Goal: Transaction & Acquisition: Book appointment/travel/reservation

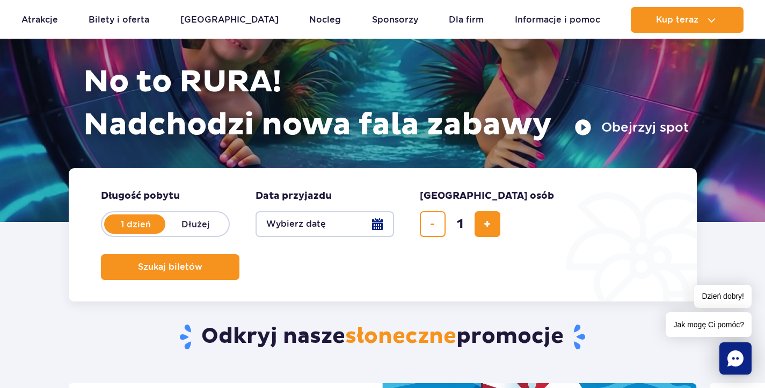
scroll to position [161, 0]
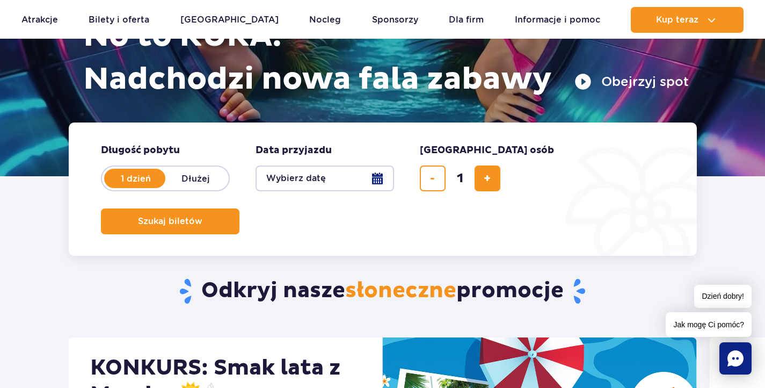
click at [328, 182] on button "Wybierz datę" at bounding box center [325, 178] width 139 height 26
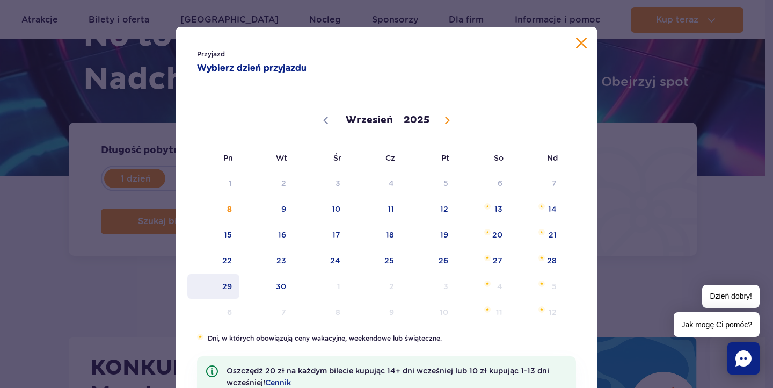
click at [228, 287] on span "29" at bounding box center [213, 286] width 54 height 25
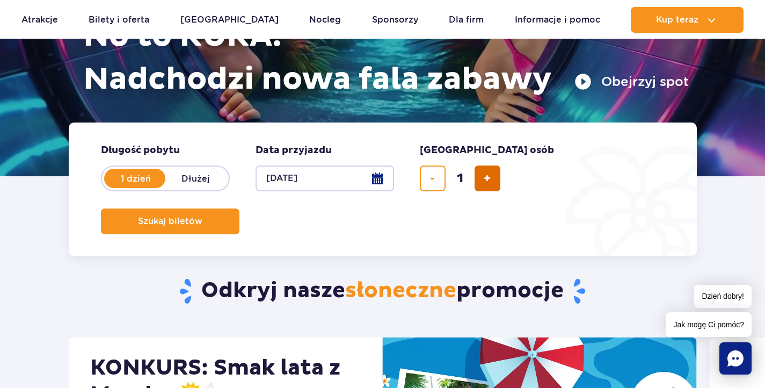
click at [491, 181] on button "dodaj bilet" at bounding box center [488, 178] width 26 height 26
type input "2"
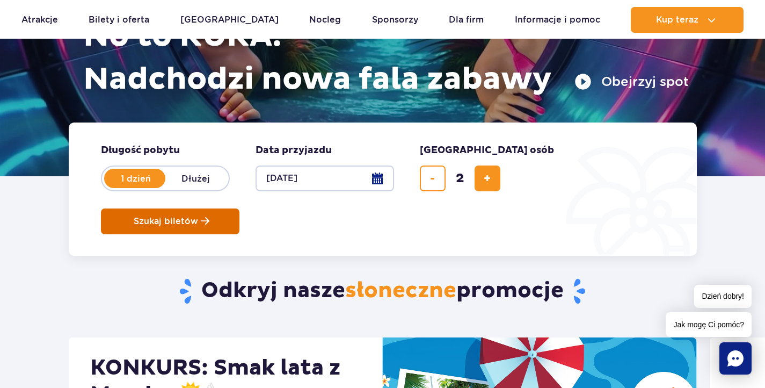
click at [239, 208] on button "Szukaj biletów" at bounding box center [170, 221] width 139 height 26
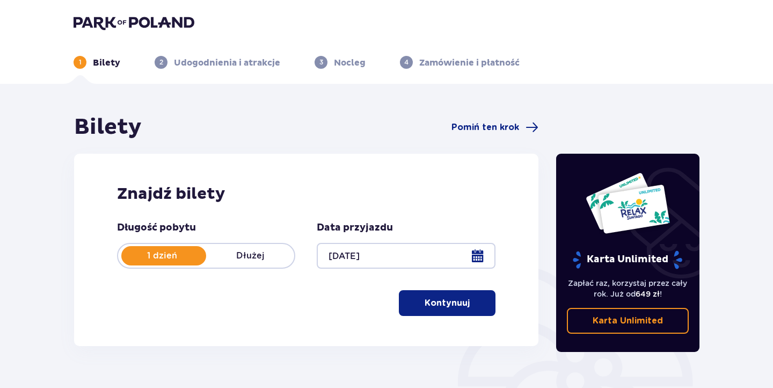
type input "29.09.25"
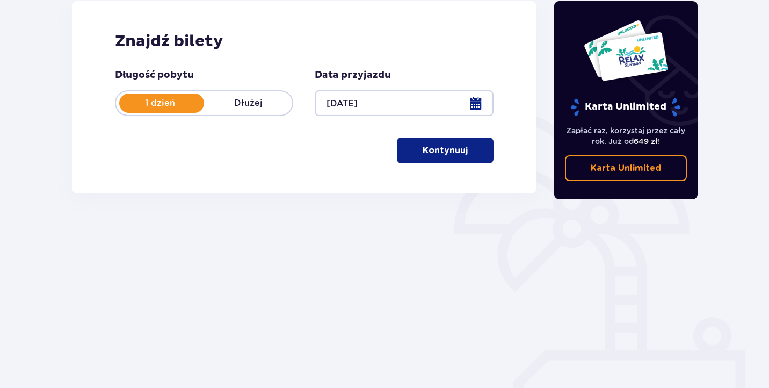
scroll to position [159, 0]
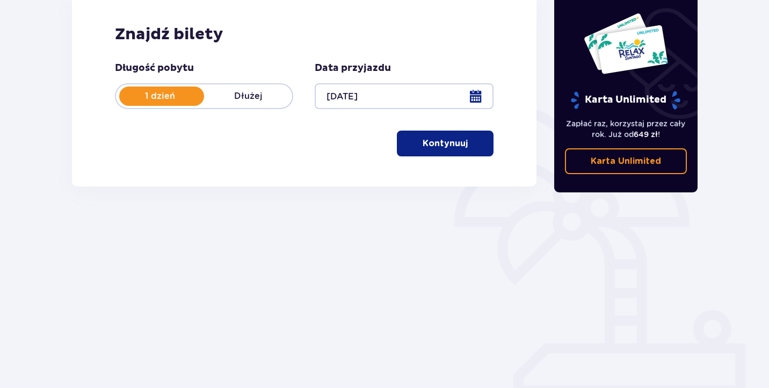
click at [425, 150] on button "Kontynuuj" at bounding box center [445, 143] width 97 height 26
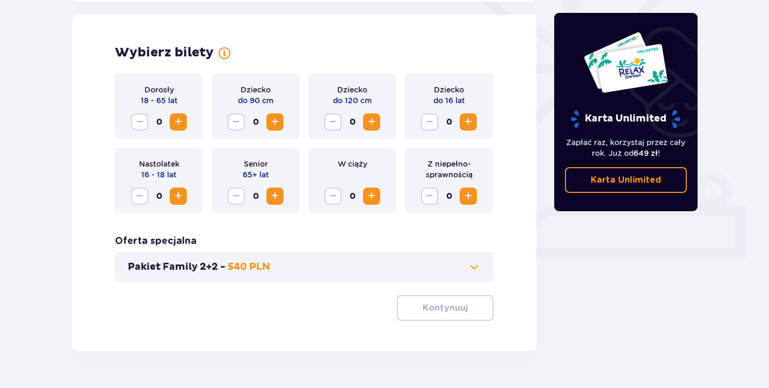
scroll to position [299, 0]
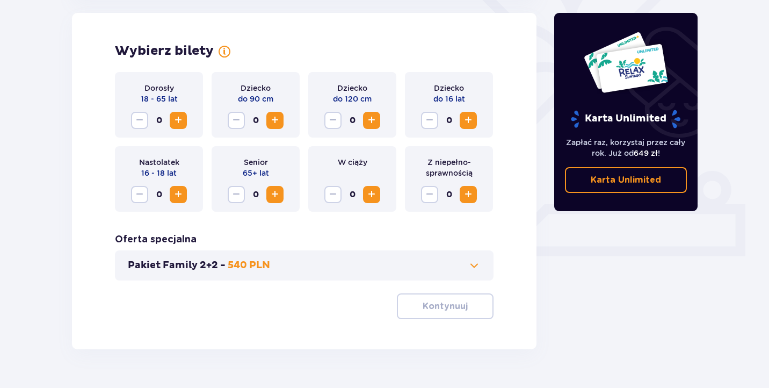
click at [180, 119] on span "Increase" at bounding box center [178, 120] width 13 height 13
click at [350, 271] on button "Pakiet Family 2+2 - 540 PLN" at bounding box center [304, 265] width 353 height 13
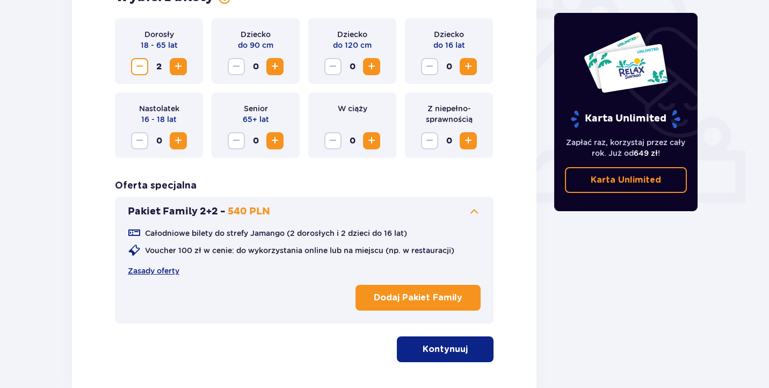
scroll to position [314, 0]
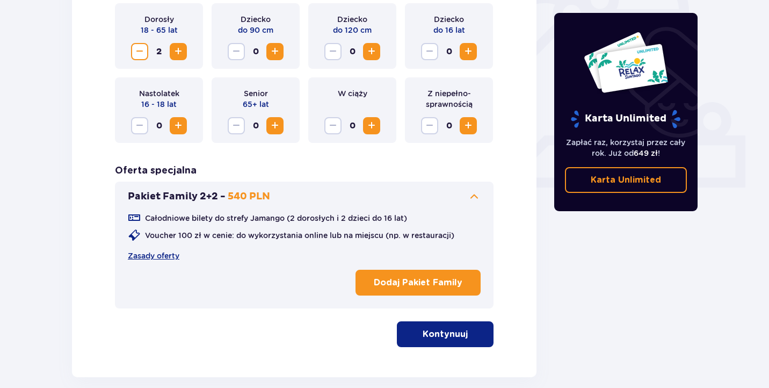
click at [458, 326] on button "Kontynuuj" at bounding box center [445, 334] width 97 height 26
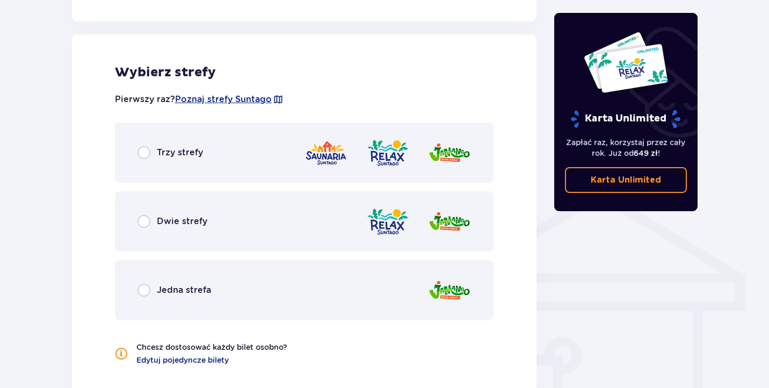
scroll to position [693, 0]
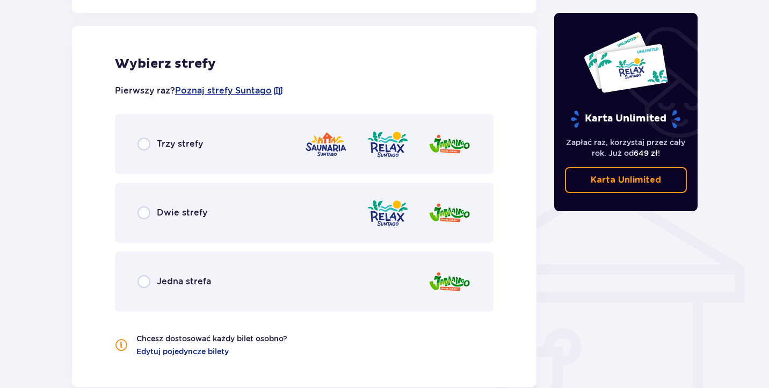
click at [154, 141] on div "Trzy strefy" at bounding box center [170, 143] width 66 height 13
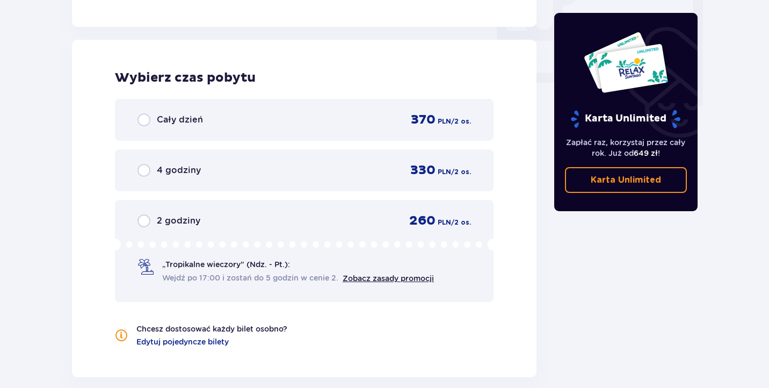
scroll to position [1066, 0]
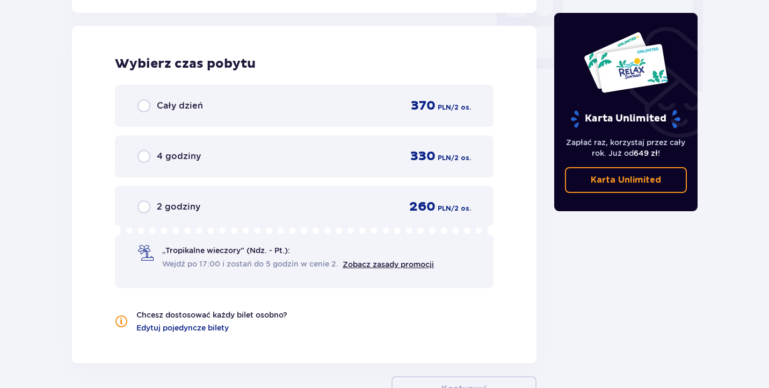
click at [160, 96] on div "Cały dzień 370 PLN / 2 os." at bounding box center [304, 106] width 379 height 42
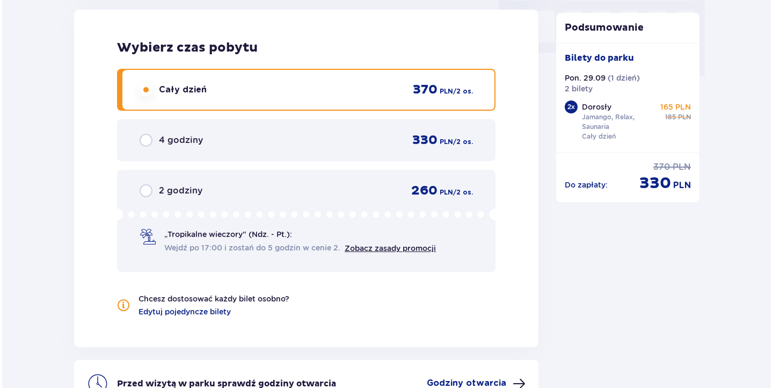
scroll to position [1205, 0]
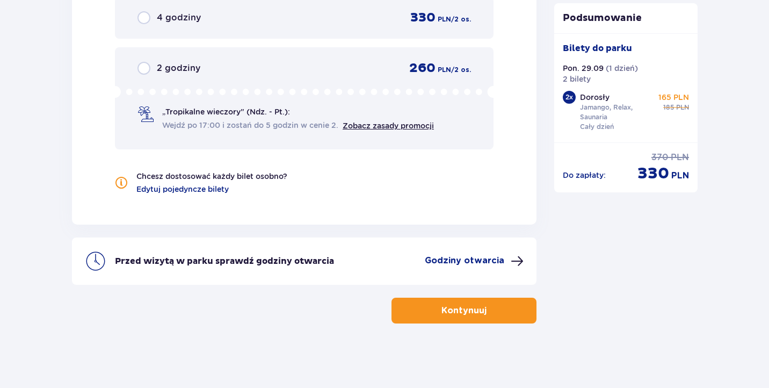
click at [454, 257] on p "Godziny otwarcia" at bounding box center [464, 261] width 79 height 12
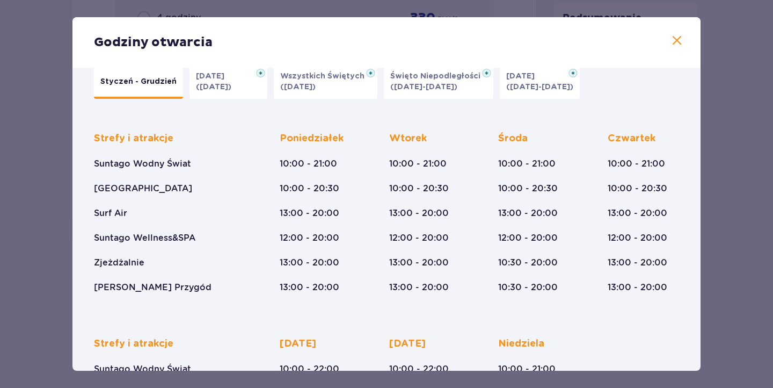
scroll to position [9, 0]
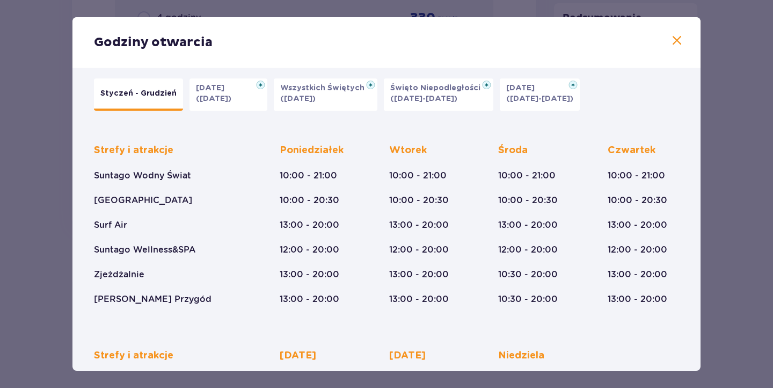
click at [517, 94] on p "(23.12-01.01.26)" at bounding box center [539, 98] width 67 height 11
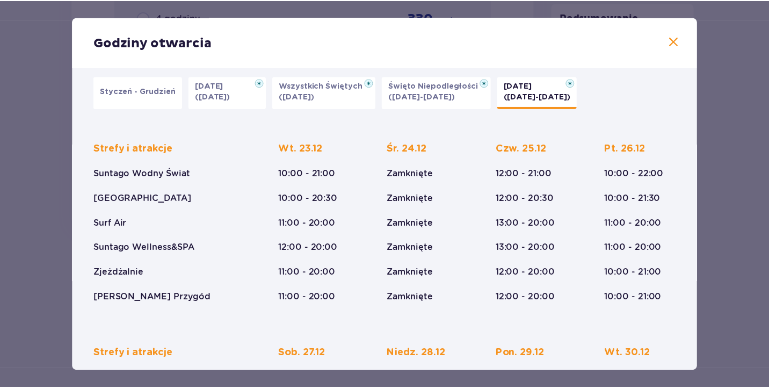
scroll to position [0, 0]
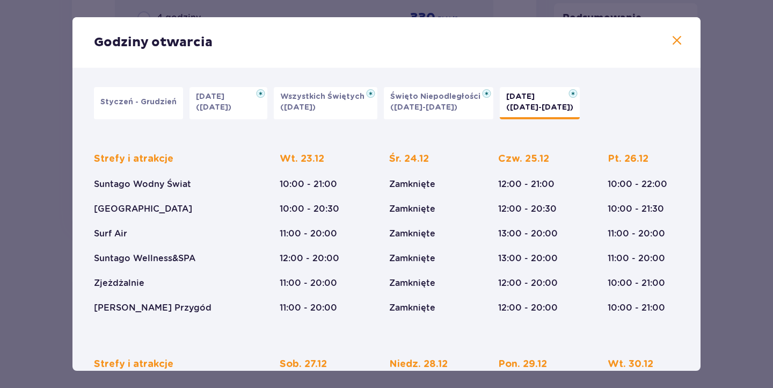
click at [457, 101] on p "Święto Niepodległości" at bounding box center [438, 96] width 97 height 11
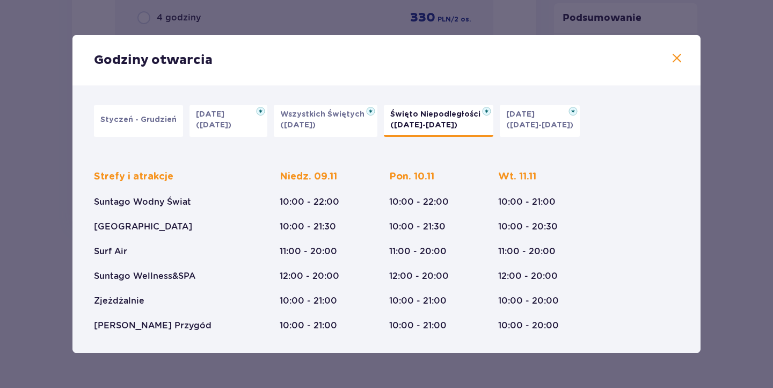
click at [677, 54] on span at bounding box center [677, 58] width 13 height 13
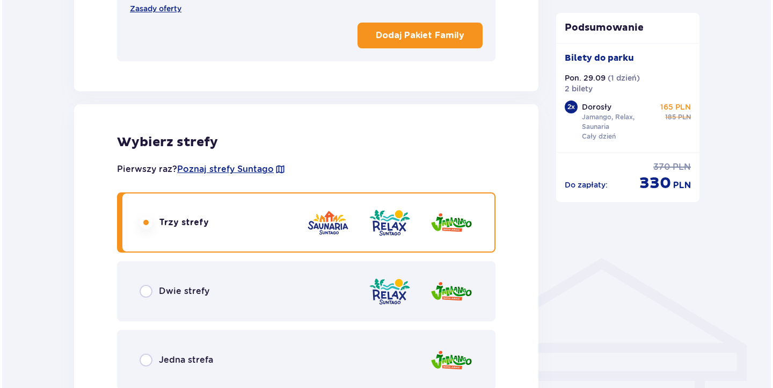
scroll to position [668, 0]
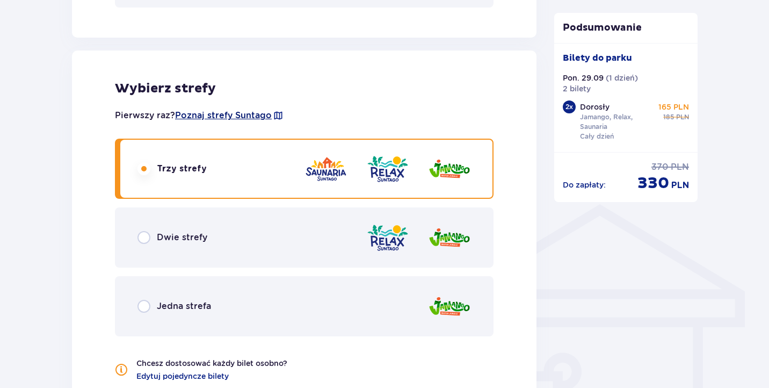
click at [232, 117] on span "Poznaj strefy Suntago" at bounding box center [223, 116] width 97 height 12
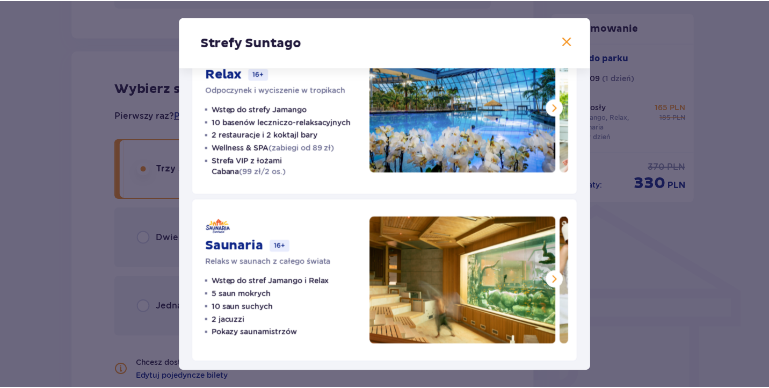
scroll to position [230, 0]
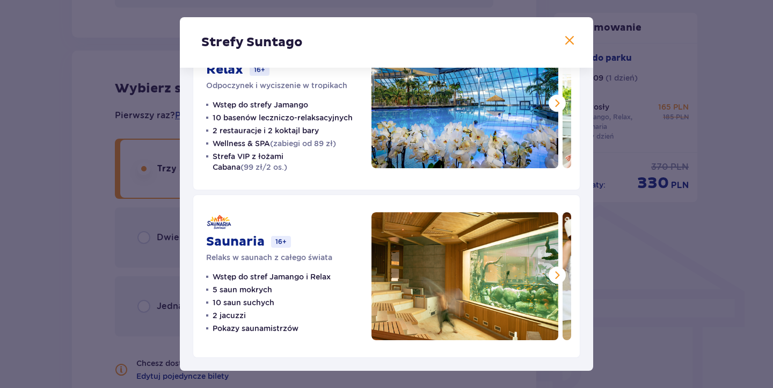
click at [653, 286] on div "Strefy Suntago Jamango Wodna rozrywka dla całej rodziny 35 zjeżdżalni 7 basenów…" at bounding box center [386, 194] width 773 height 388
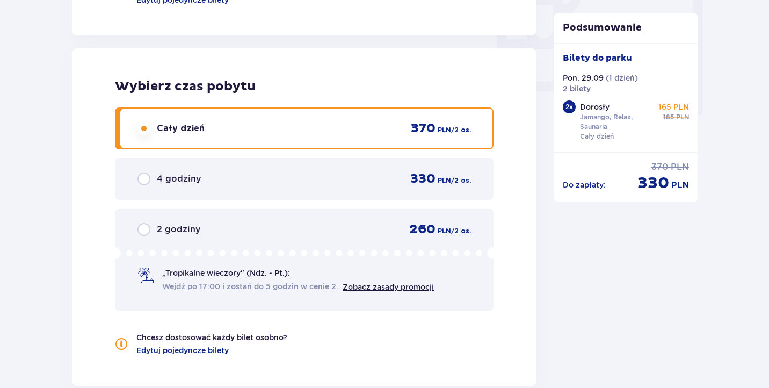
scroll to position [1205, 0]
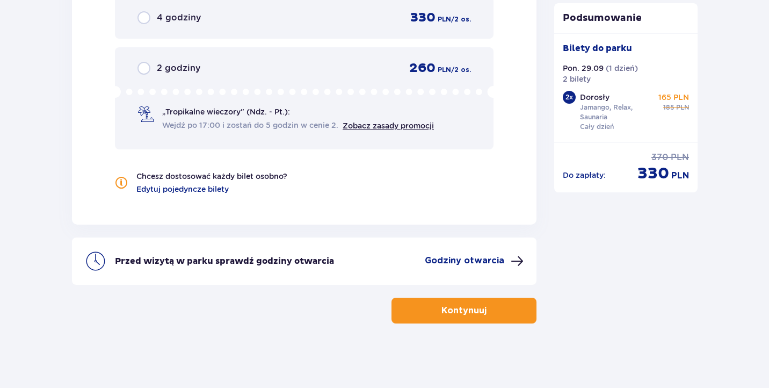
click at [497, 309] on button "Kontynuuj" at bounding box center [463, 310] width 145 height 26
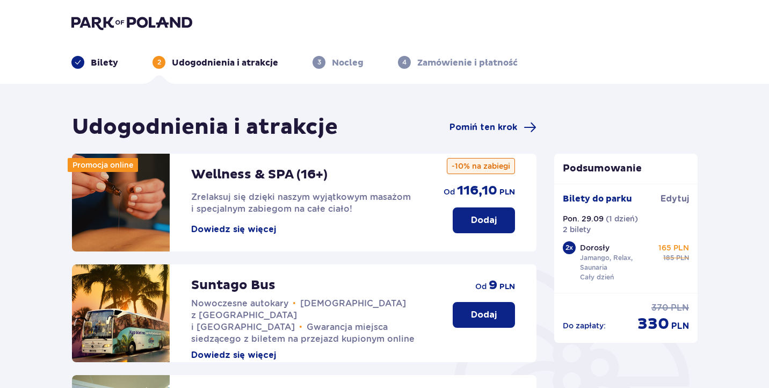
click at [240, 230] on button "Dowiedz się więcej" at bounding box center [233, 229] width 85 height 12
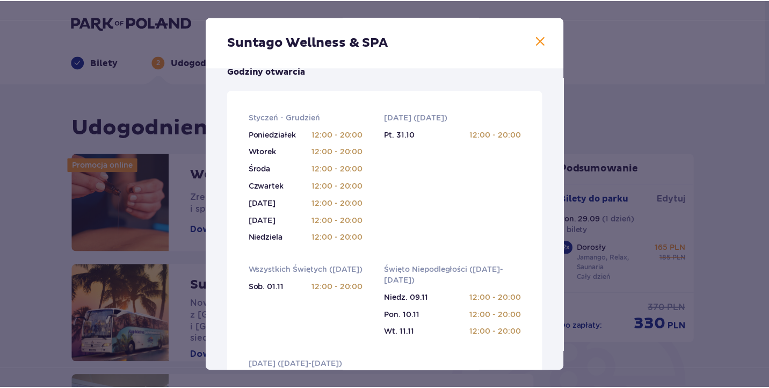
scroll to position [268, 0]
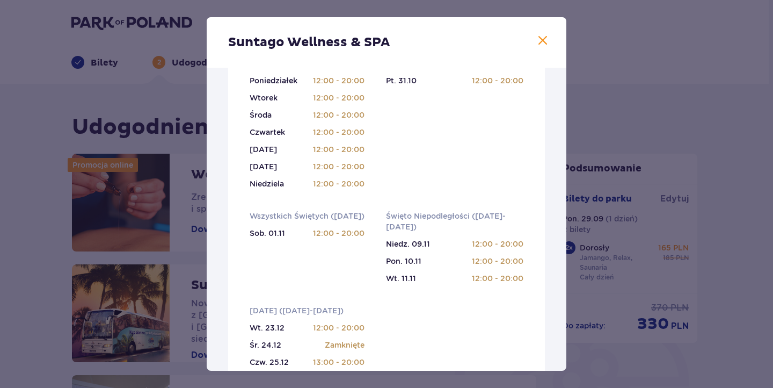
click at [658, 293] on div "Suntago Wellness & SPA Pełni pasji profesjonaliści , którzy pomogą Ci dobrać za…" at bounding box center [386, 194] width 773 height 388
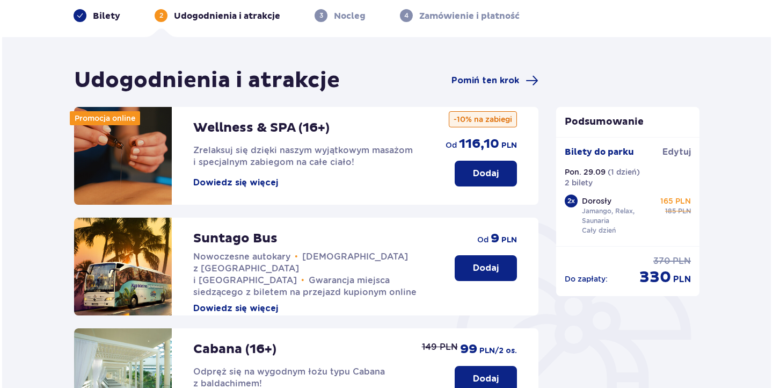
scroll to position [54, 0]
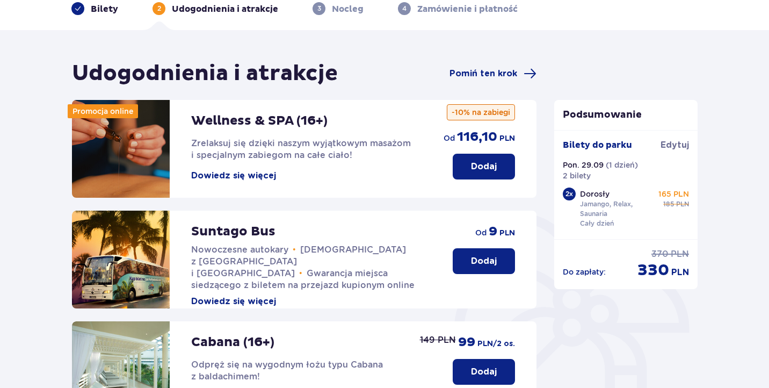
click at [250, 177] on button "Dowiedz się więcej" at bounding box center [233, 176] width 85 height 12
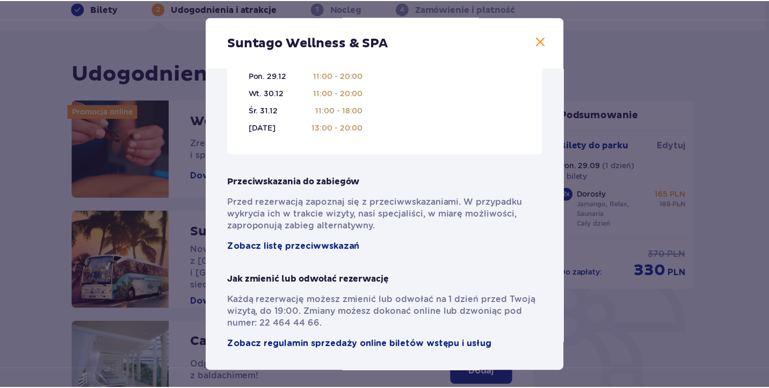
scroll to position [773, 0]
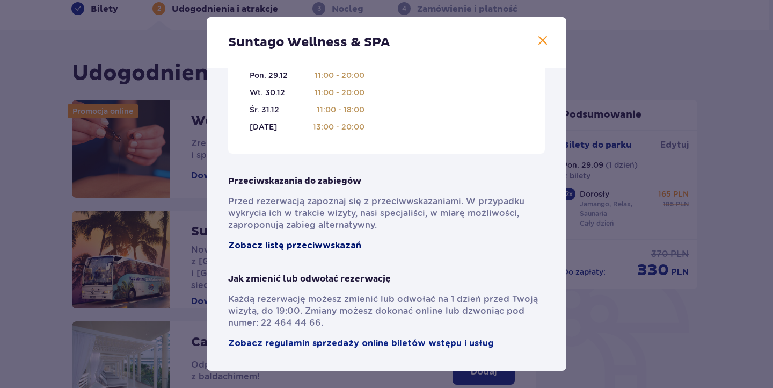
click at [307, 243] on span "Zobacz listę przeciwwskazań" at bounding box center [294, 245] width 133 height 12
click at [639, 338] on div "Suntago Wellness & SPA Pełni pasji profesjonaliści , którzy pomogą Ci dobrać za…" at bounding box center [386, 194] width 773 height 388
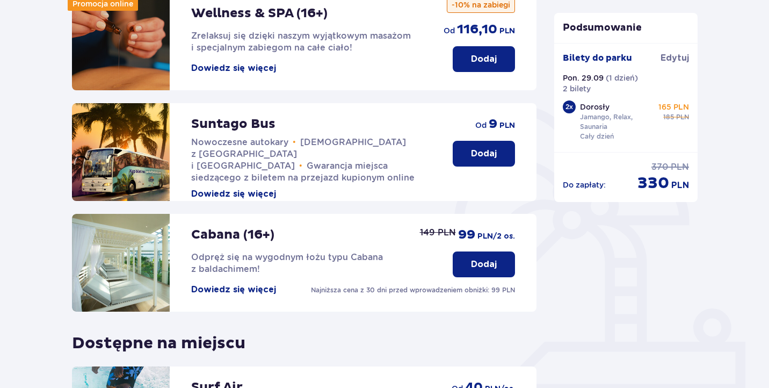
scroll to position [215, 0]
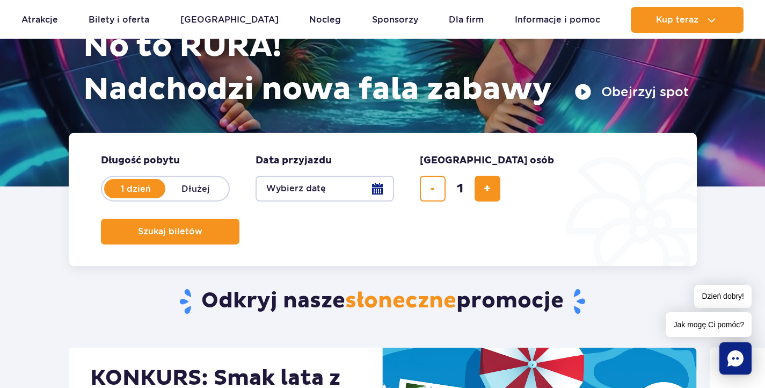
scroll to position [54, 0]
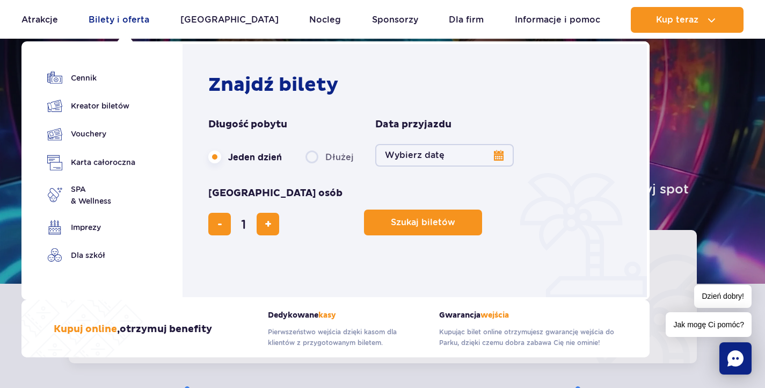
click at [127, 17] on link "Bilety i oferta" at bounding box center [119, 20] width 61 height 26
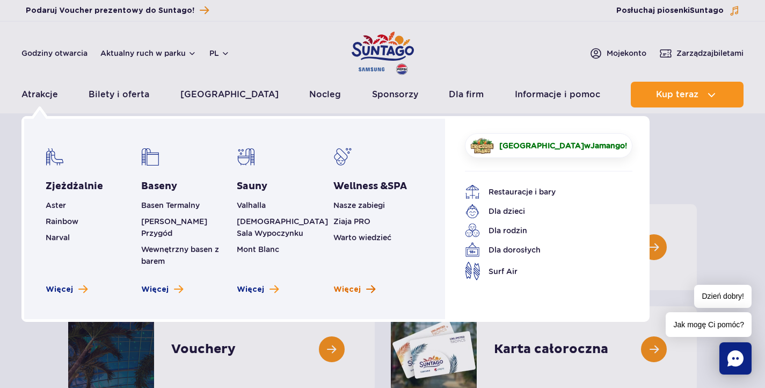
click at [350, 284] on span "Więcej" at bounding box center [346, 289] width 27 height 11
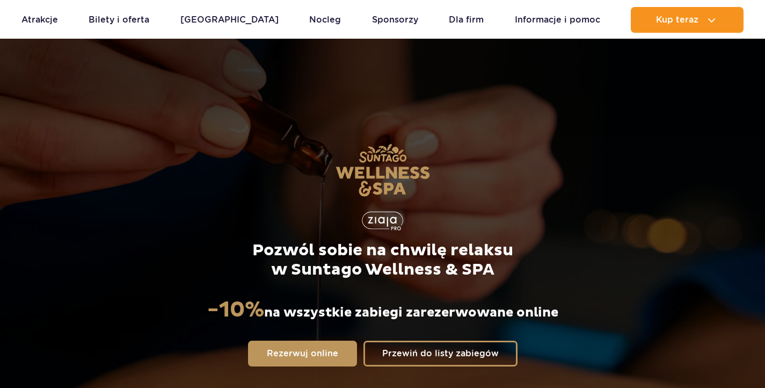
scroll to position [54, 0]
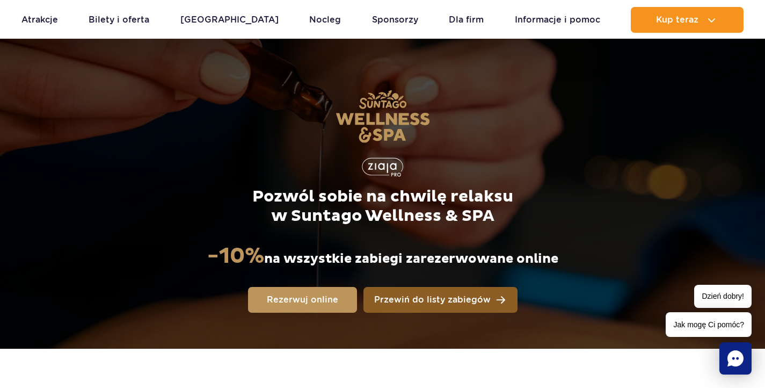
click at [457, 293] on link "Przewiń do listy zabiegów" at bounding box center [441, 300] width 154 height 26
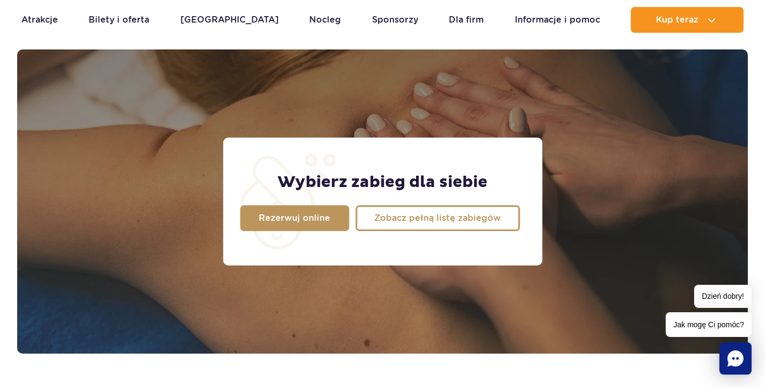
scroll to position [847, 0]
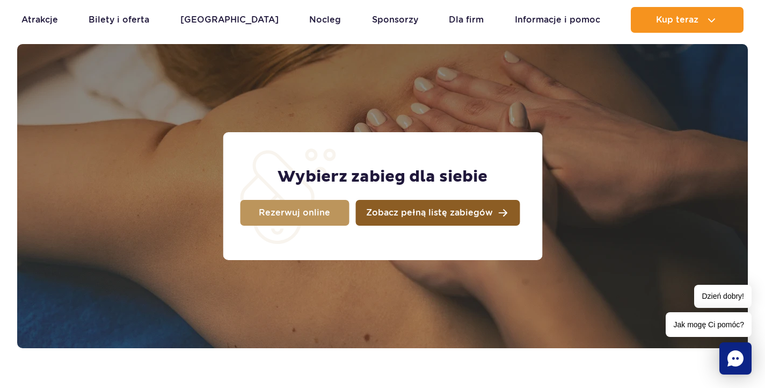
click at [405, 210] on span "Zobacz pełną listę zabiegów" at bounding box center [429, 212] width 127 height 9
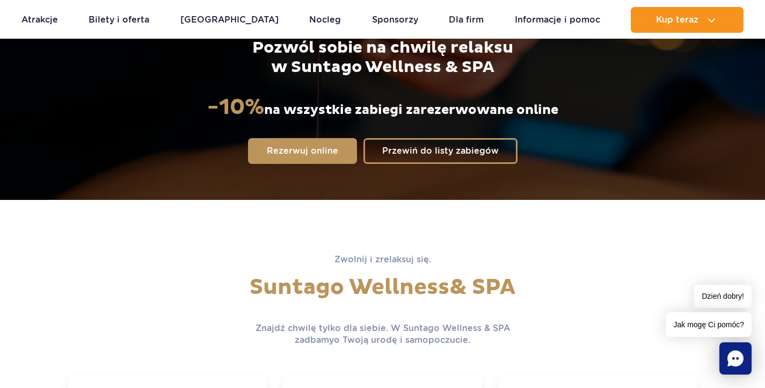
scroll to position [0, 0]
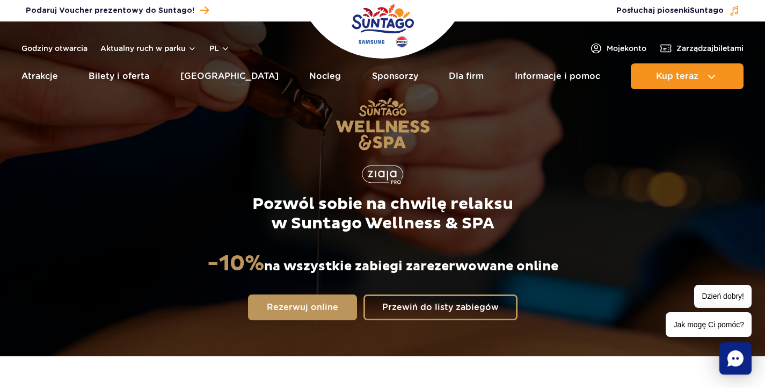
scroll to position [54, 0]
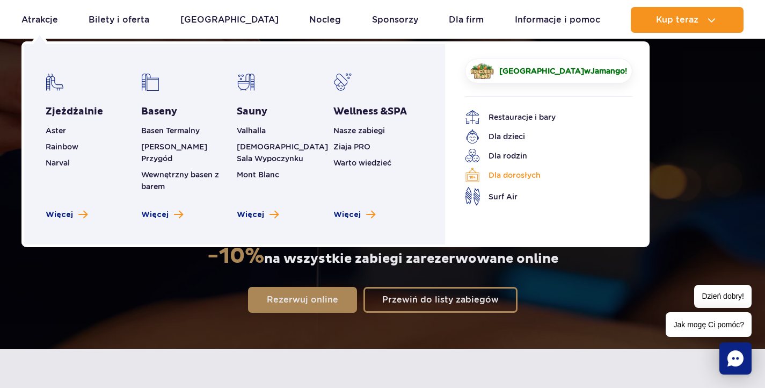
click at [496, 180] on link "Dla dorosłych" at bounding box center [540, 175] width 151 height 15
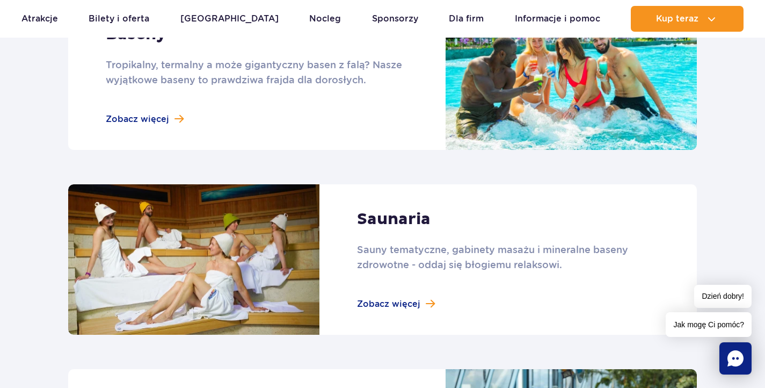
scroll to position [644, 0]
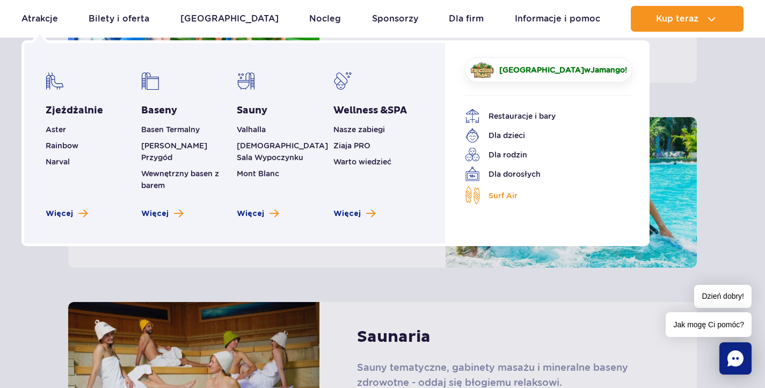
click at [508, 198] on span "Surf Air" at bounding box center [503, 196] width 29 height 12
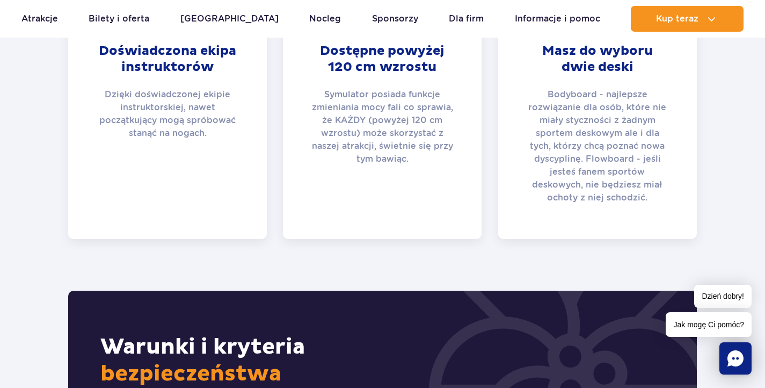
scroll to position [483, 0]
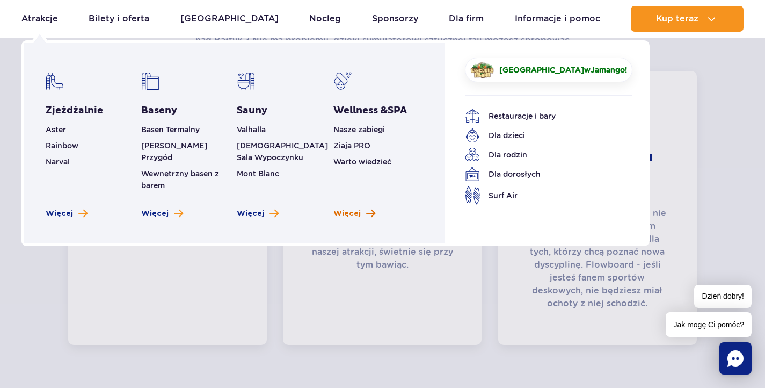
click at [367, 208] on span "Zobacz więcej Wellness & SPA" at bounding box center [370, 213] width 9 height 10
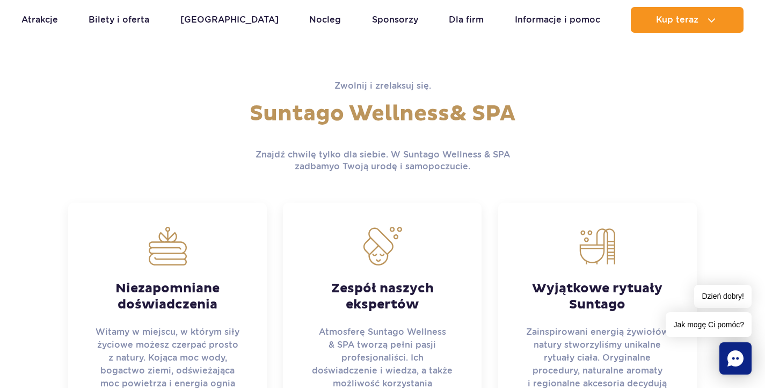
scroll to position [376, 0]
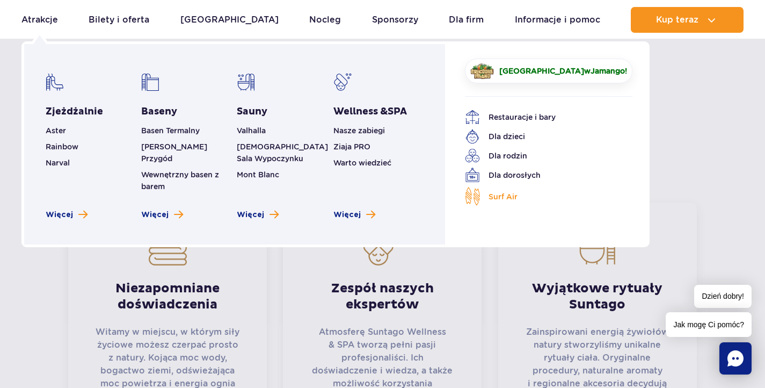
click at [489, 194] on span "Surf Air" at bounding box center [503, 197] width 29 height 12
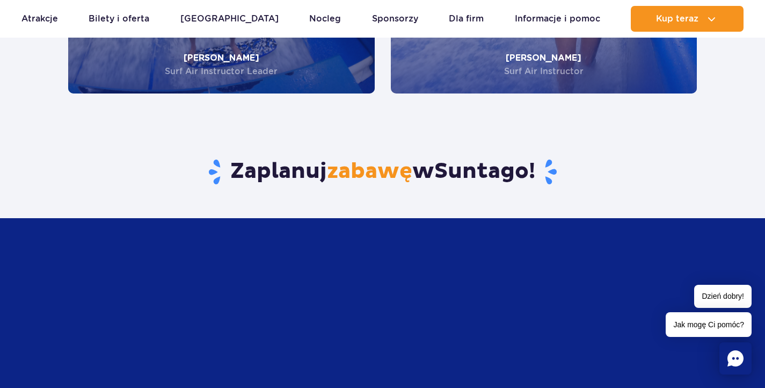
scroll to position [1879, 0]
